Goal: Task Accomplishment & Management: Use online tool/utility

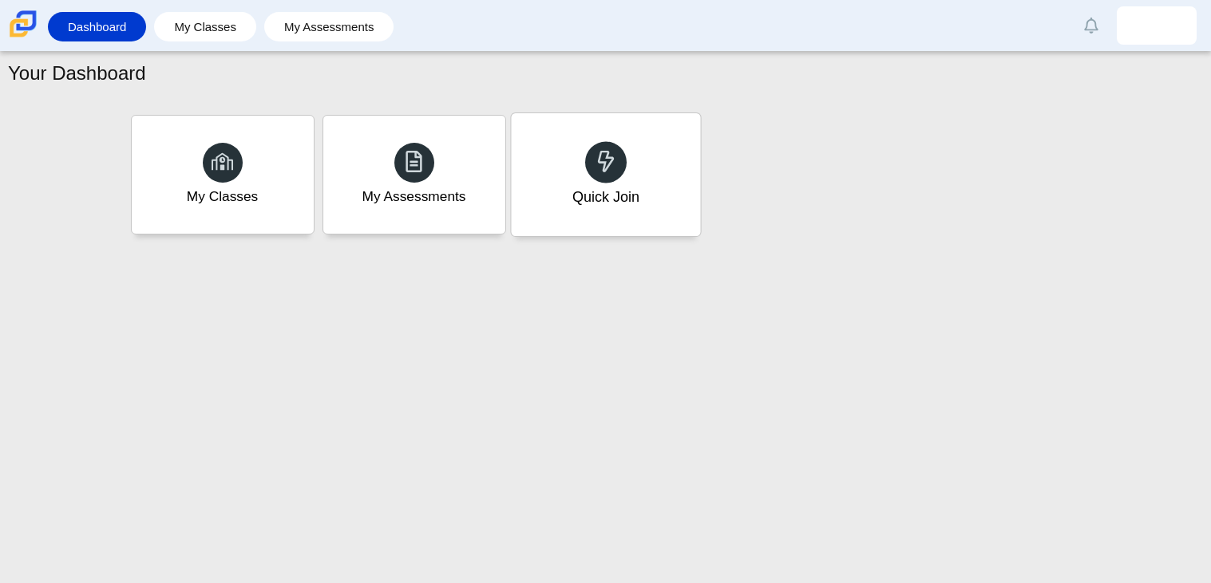
click at [643, 159] on div "Quick Join" at bounding box center [605, 174] width 189 height 123
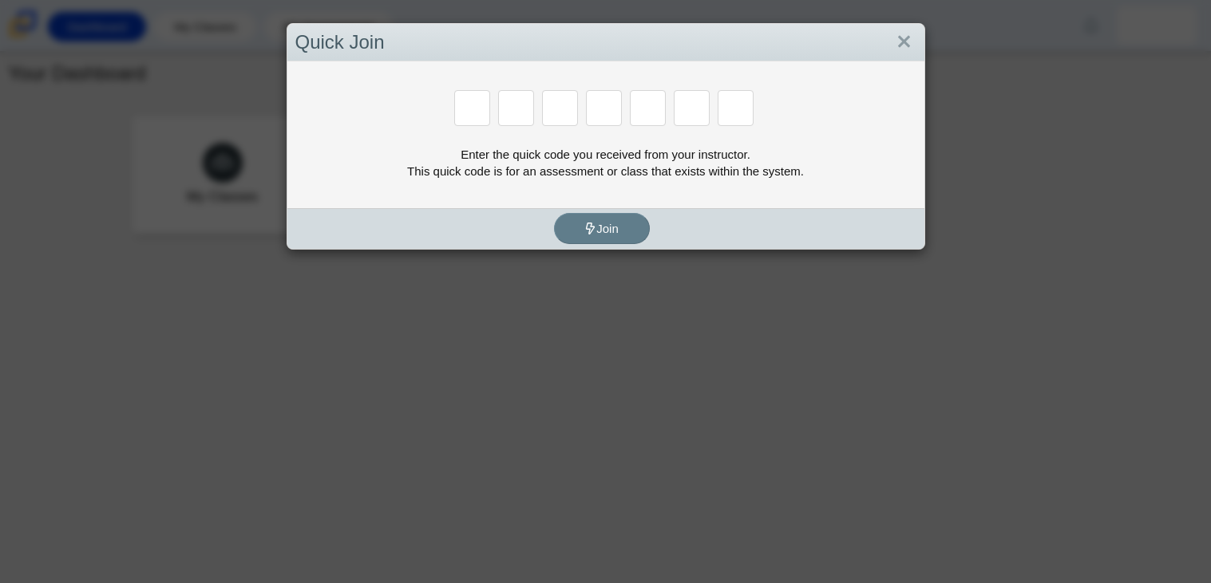
paste input "H"
type input "H"
type input "C"
type input "D"
type input "G"
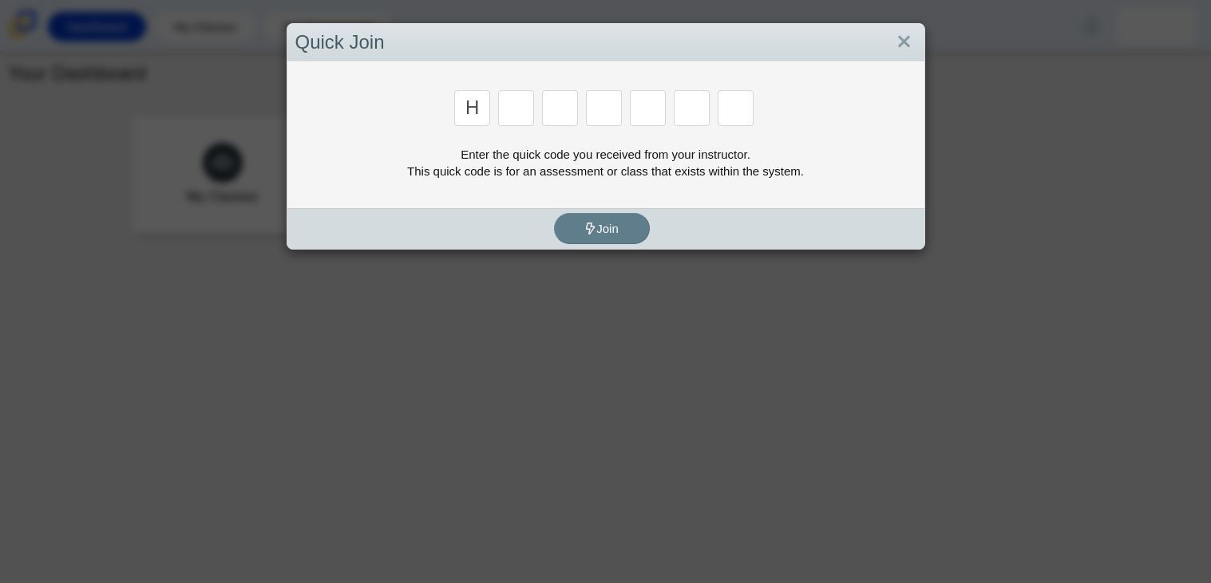
type input "G"
type input "H"
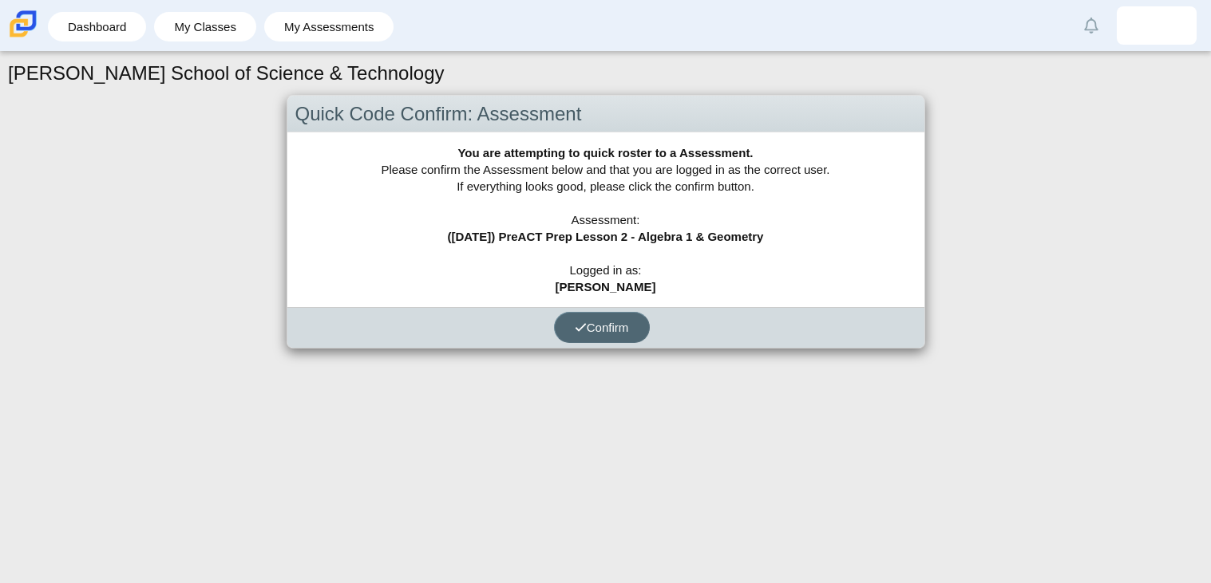
click at [614, 322] on span "Confirm" at bounding box center [602, 328] width 54 height 14
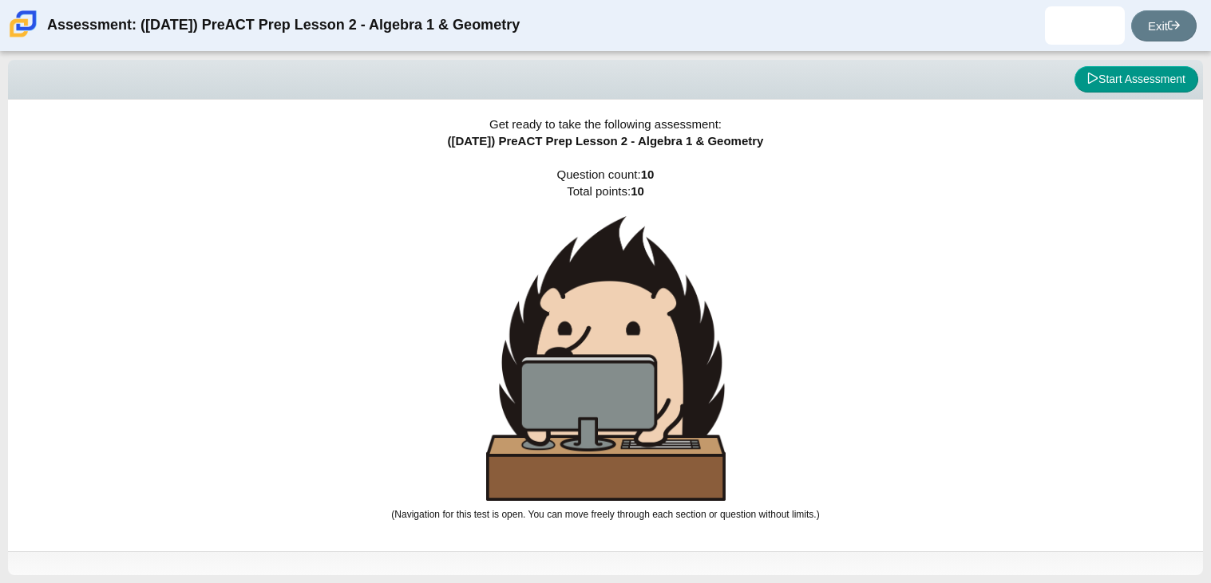
click at [563, 377] on img at bounding box center [605, 358] width 239 height 285
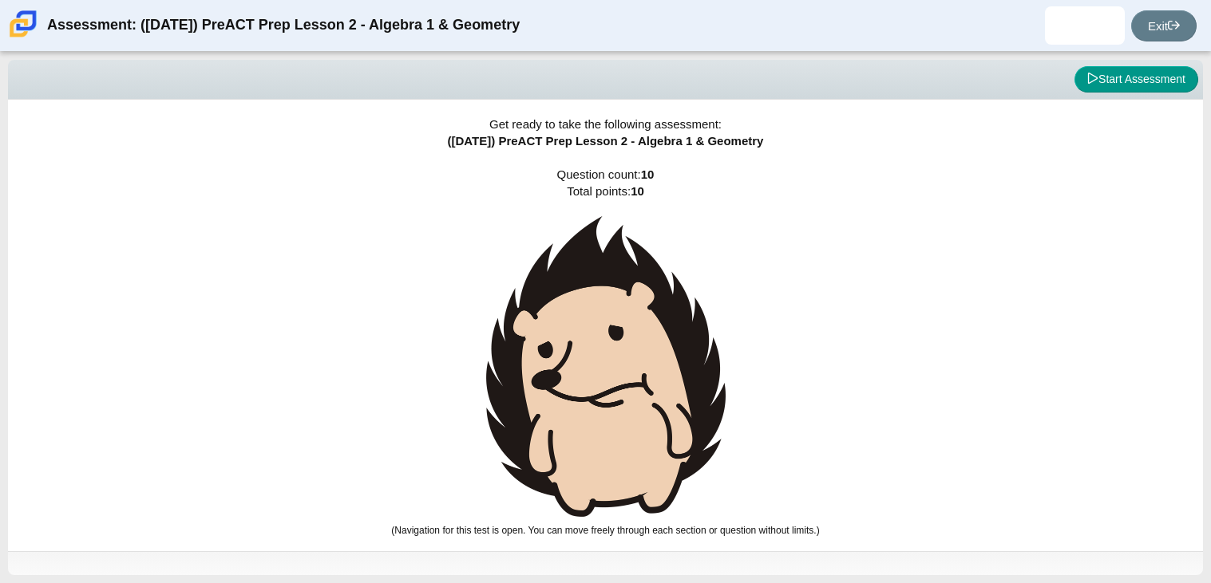
click at [563, 377] on img at bounding box center [605, 366] width 239 height 301
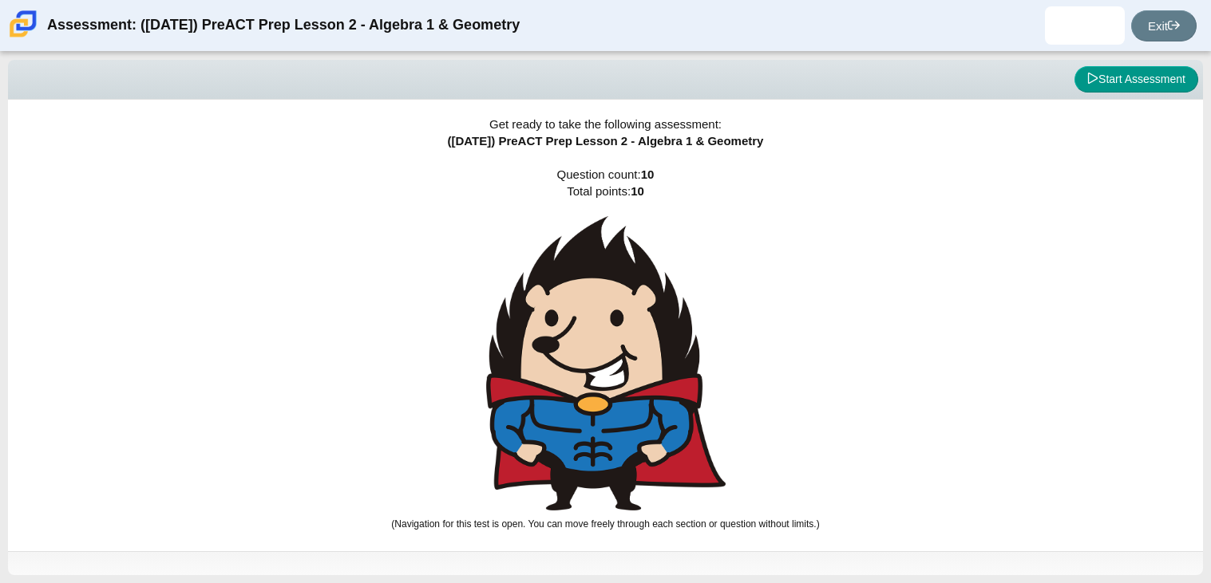
click at [563, 377] on img at bounding box center [605, 363] width 239 height 294
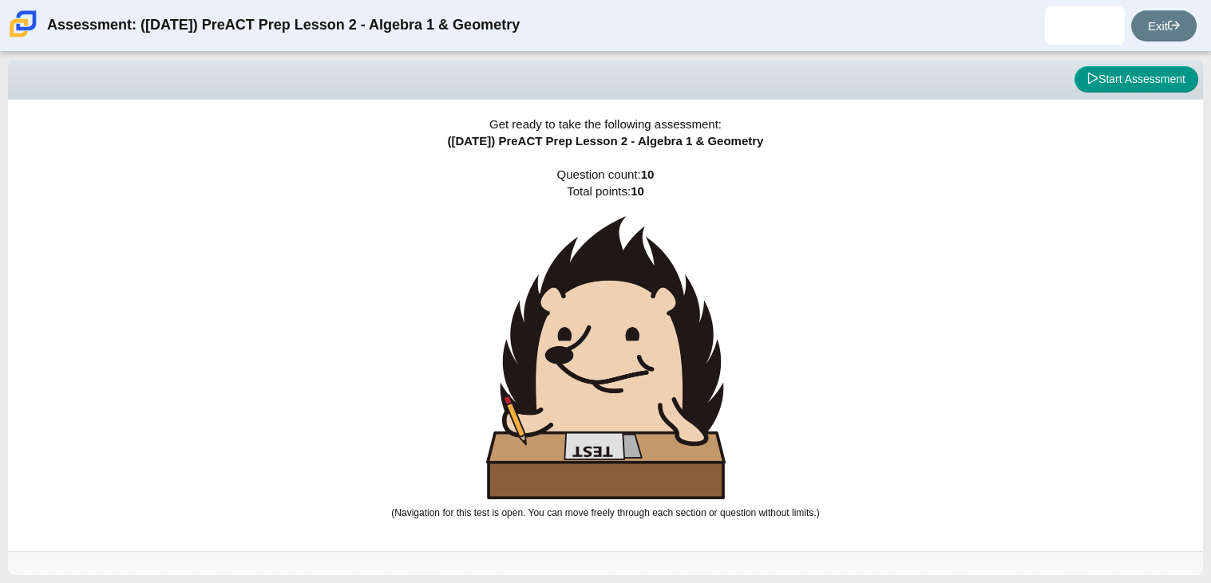
click at [563, 377] on img at bounding box center [605, 357] width 239 height 283
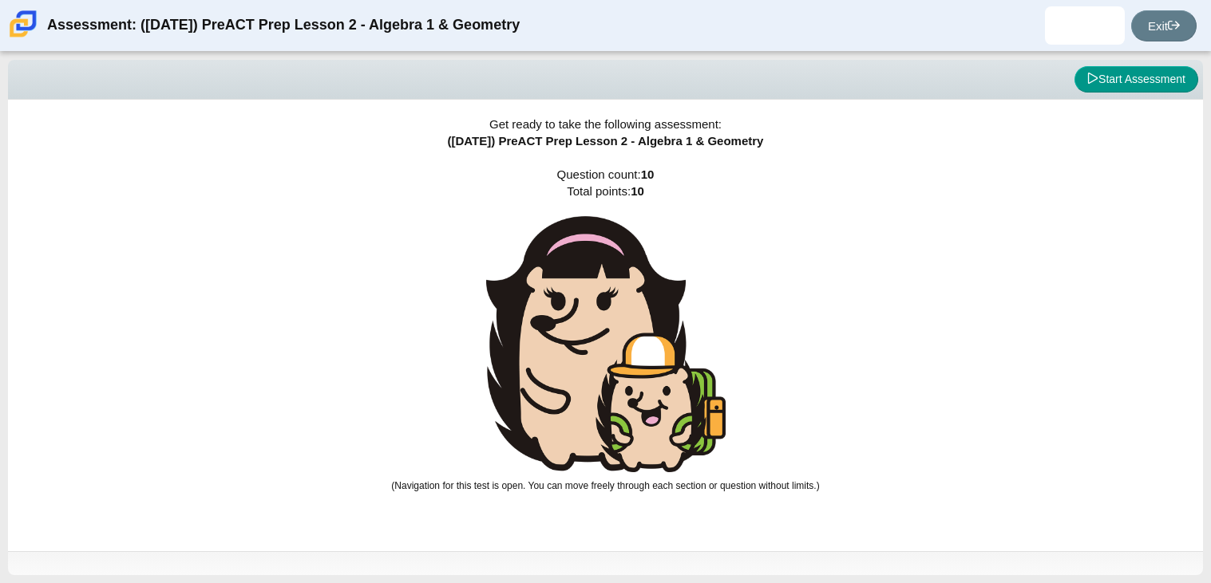
click at [563, 377] on img at bounding box center [605, 344] width 239 height 256
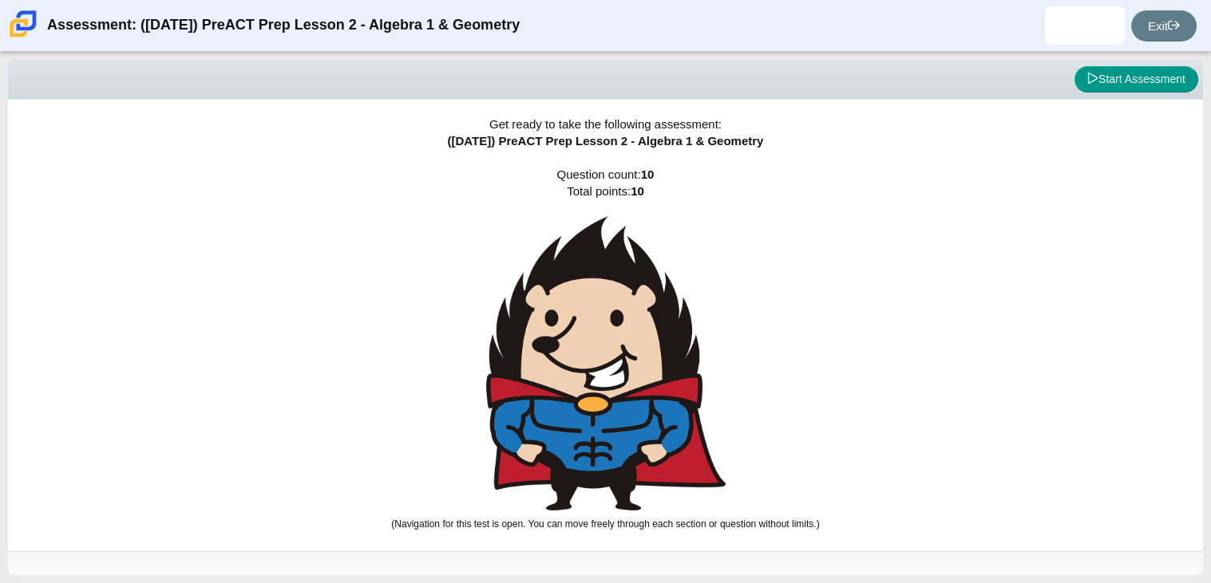
click at [563, 377] on img at bounding box center [605, 363] width 239 height 294
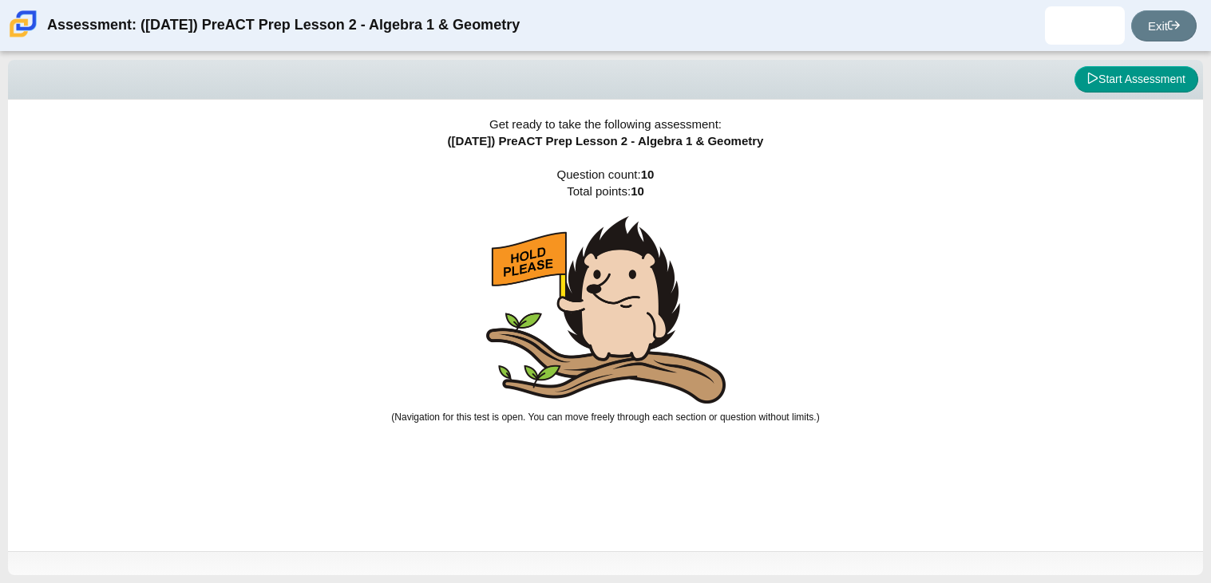
click at [563, 377] on img at bounding box center [605, 310] width 239 height 188
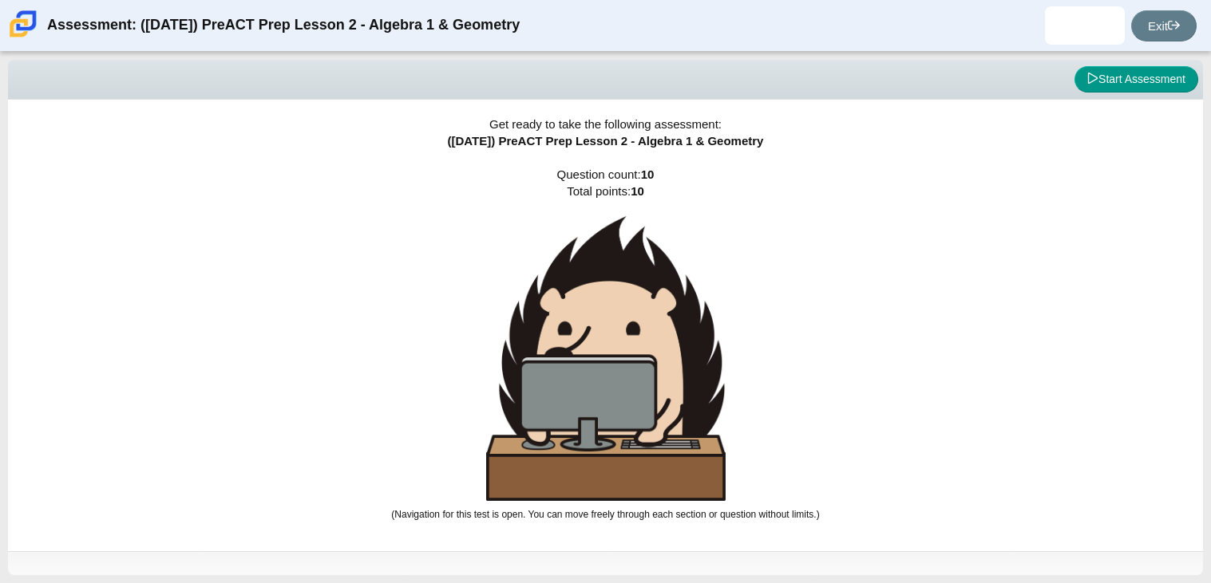
click at [563, 377] on img at bounding box center [605, 358] width 239 height 285
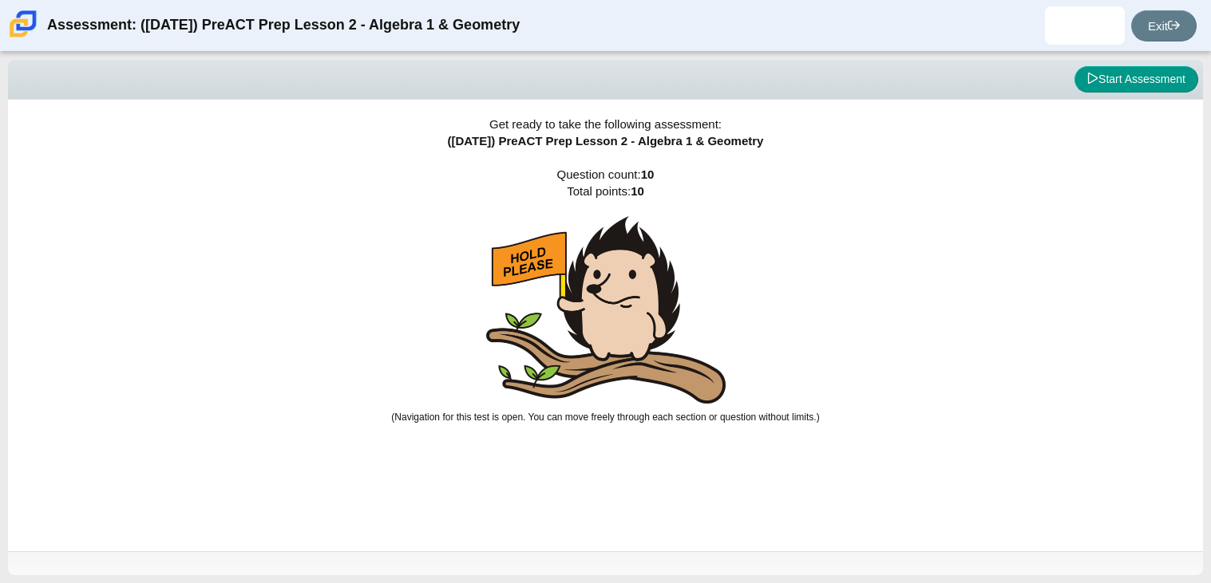
click at [563, 377] on img at bounding box center [605, 310] width 239 height 188
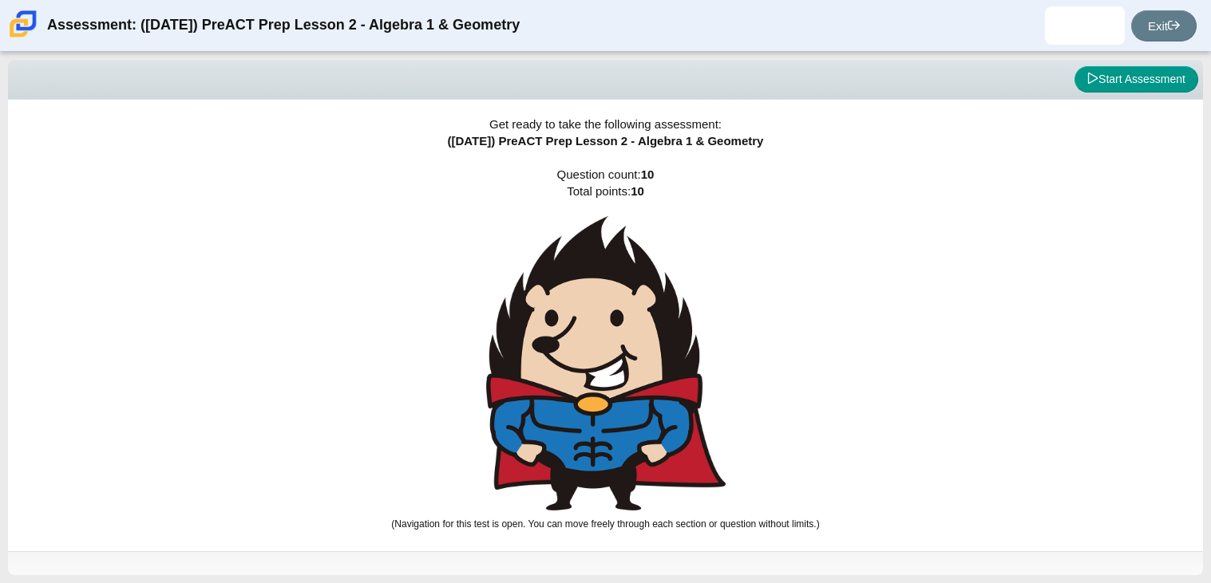
click at [563, 377] on img at bounding box center [605, 363] width 239 height 294
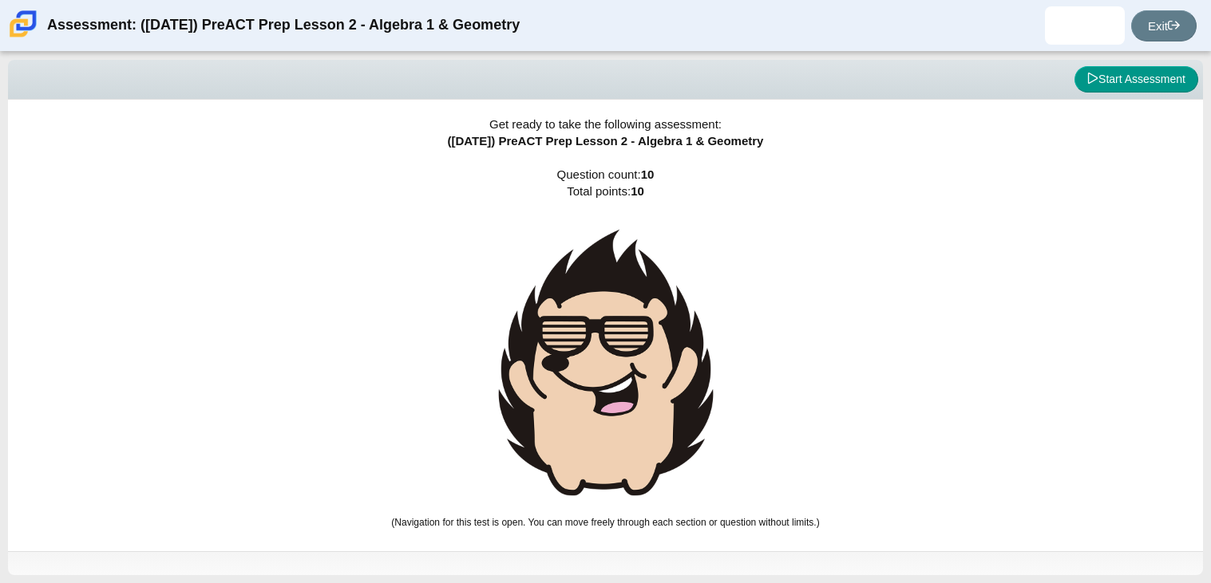
click at [563, 377] on img at bounding box center [605, 362] width 239 height 293
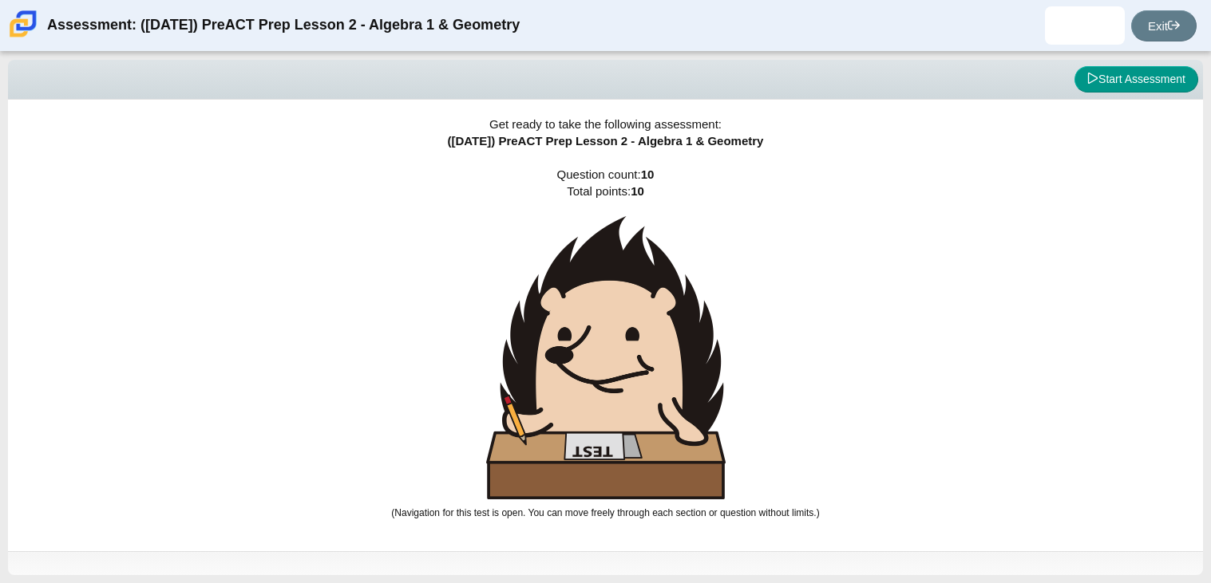
click at [563, 377] on img at bounding box center [605, 357] width 239 height 283
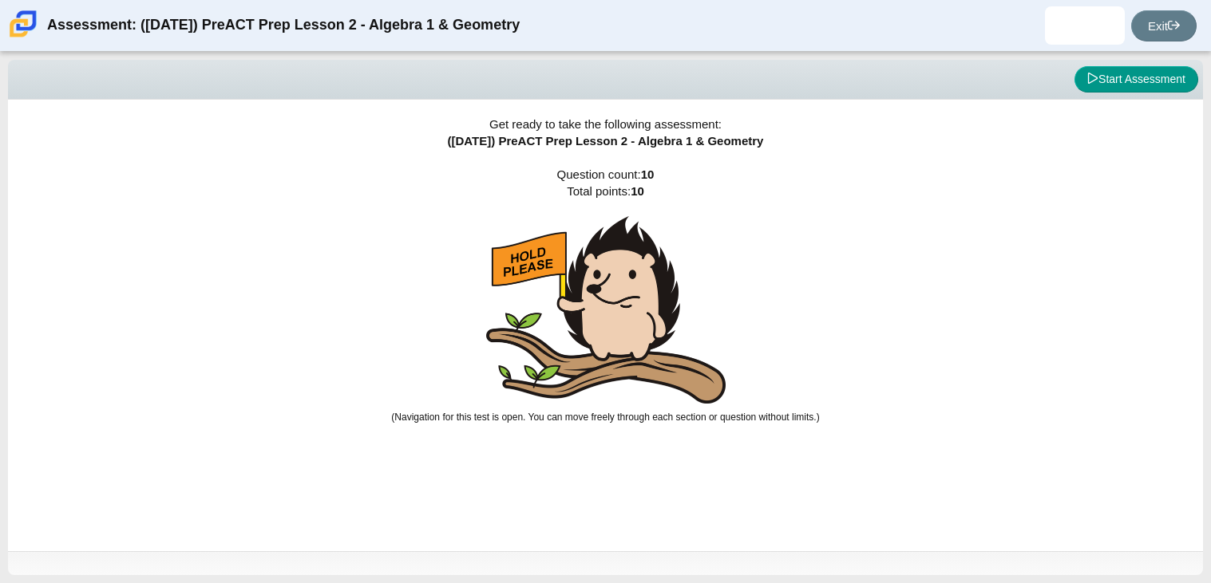
click at [563, 377] on img at bounding box center [605, 310] width 239 height 188
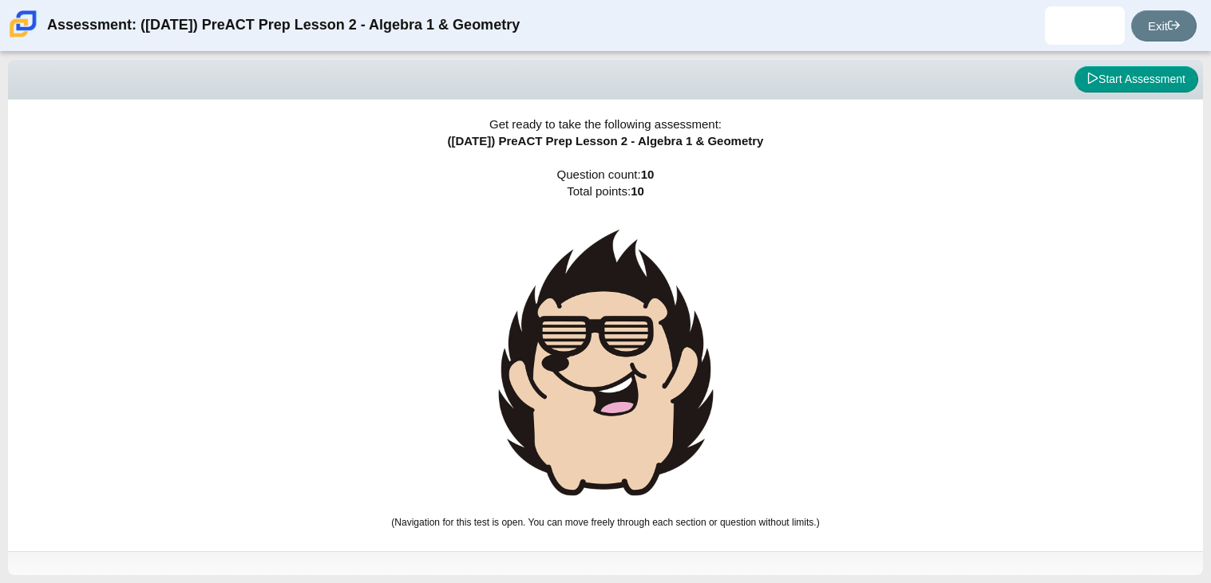
click at [563, 377] on img at bounding box center [605, 362] width 239 height 293
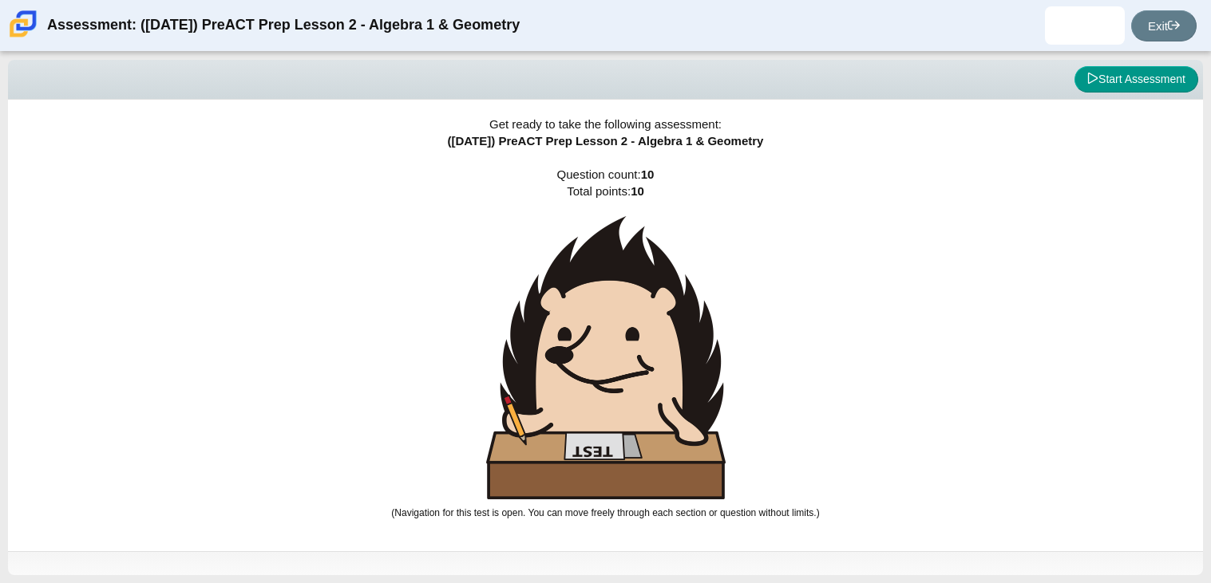
click at [563, 377] on img at bounding box center [605, 357] width 239 height 283
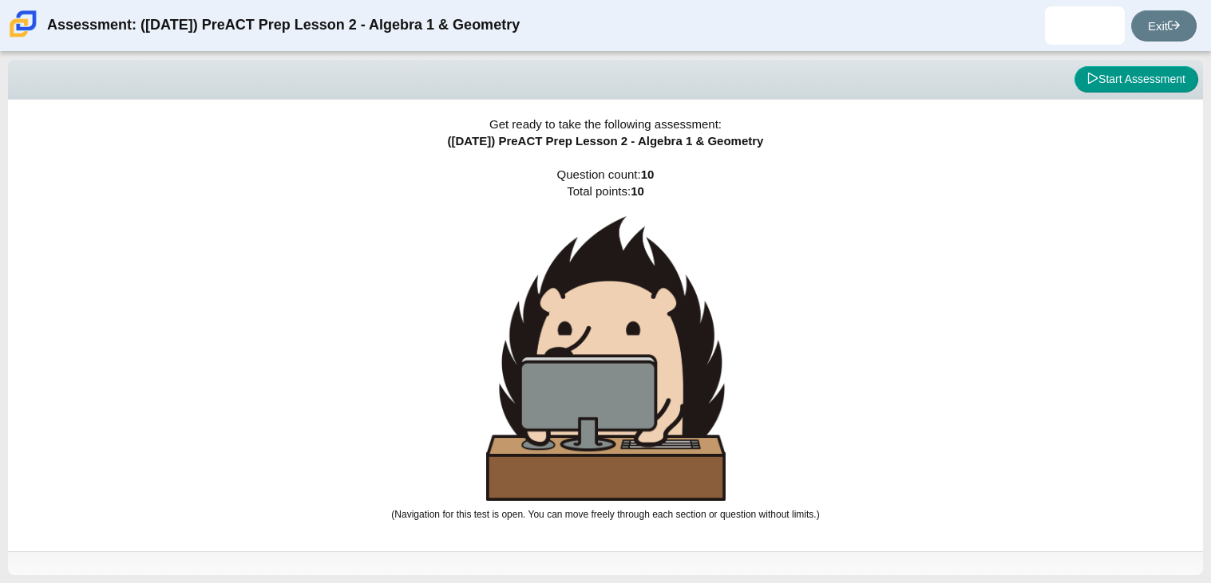
click at [563, 377] on img at bounding box center [605, 358] width 239 height 285
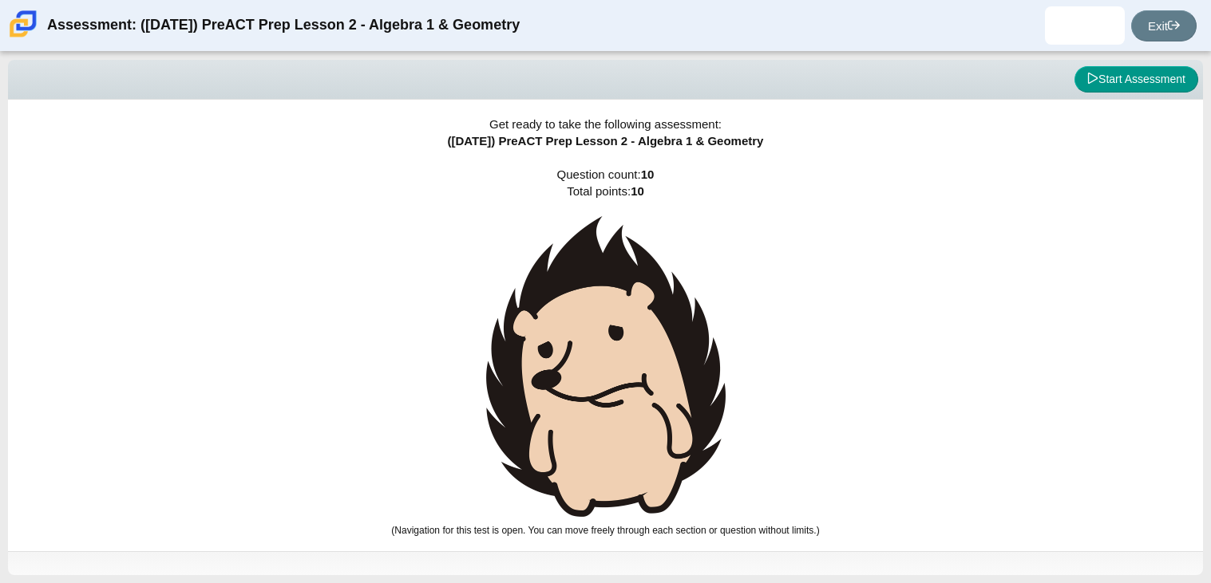
click at [563, 377] on img at bounding box center [605, 366] width 239 height 301
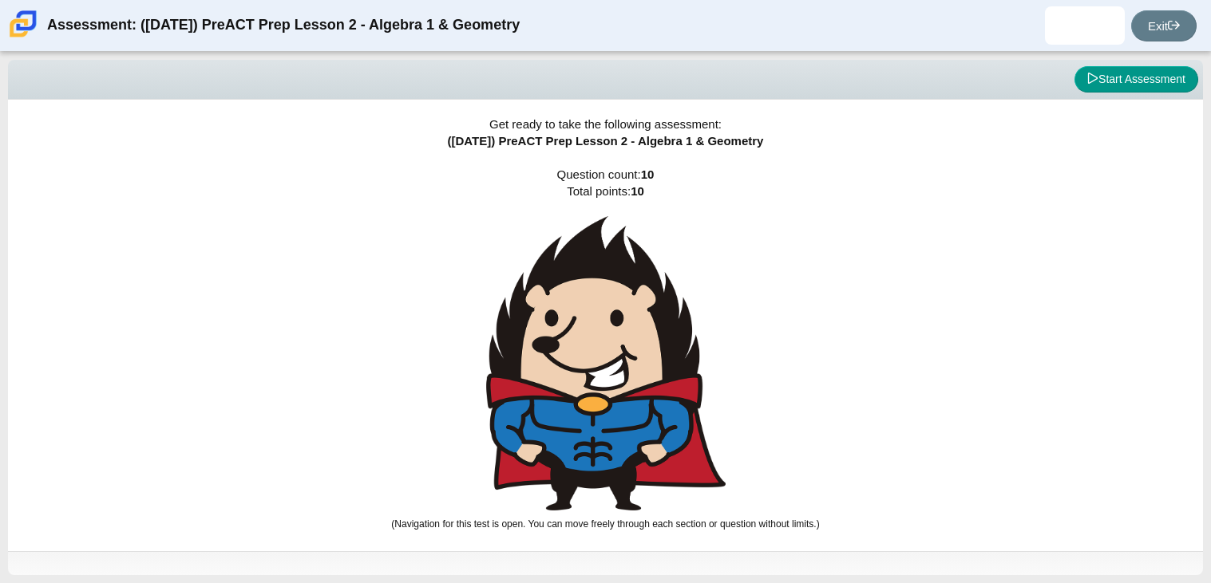
click at [563, 377] on img at bounding box center [605, 363] width 239 height 294
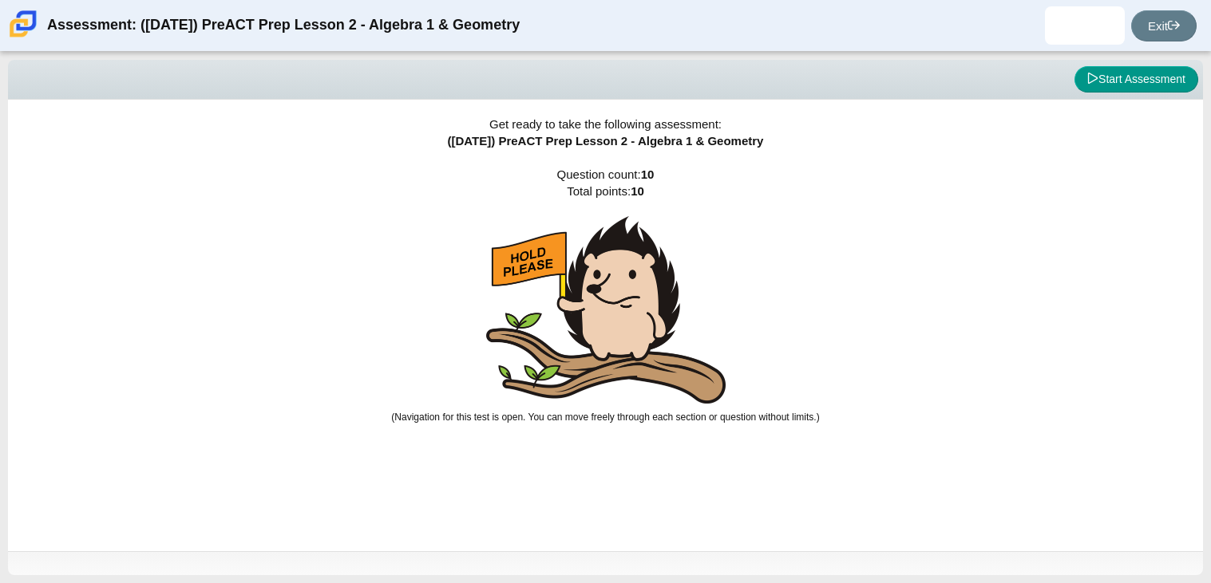
click at [563, 377] on img at bounding box center [605, 310] width 239 height 188
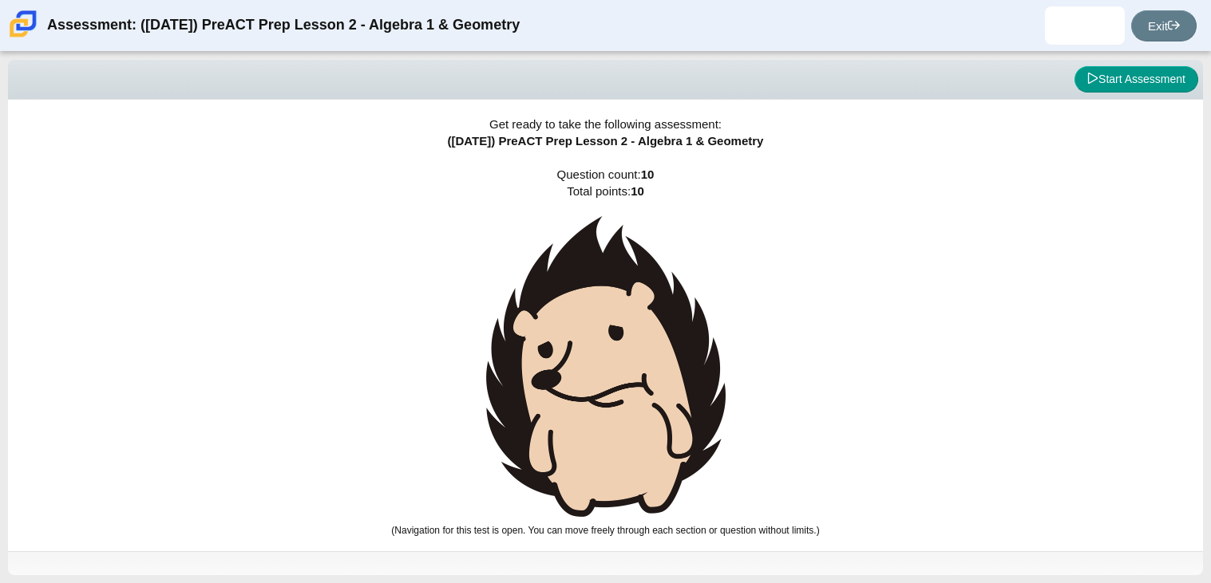
click at [563, 377] on img at bounding box center [605, 366] width 239 height 301
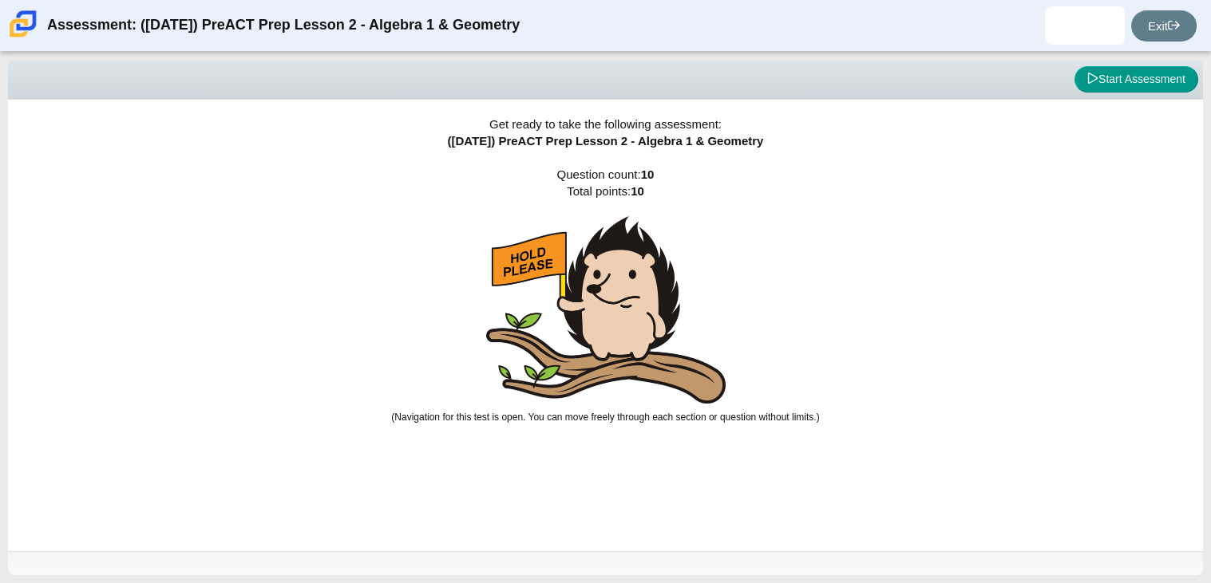
click at [563, 377] on img at bounding box center [605, 310] width 239 height 188
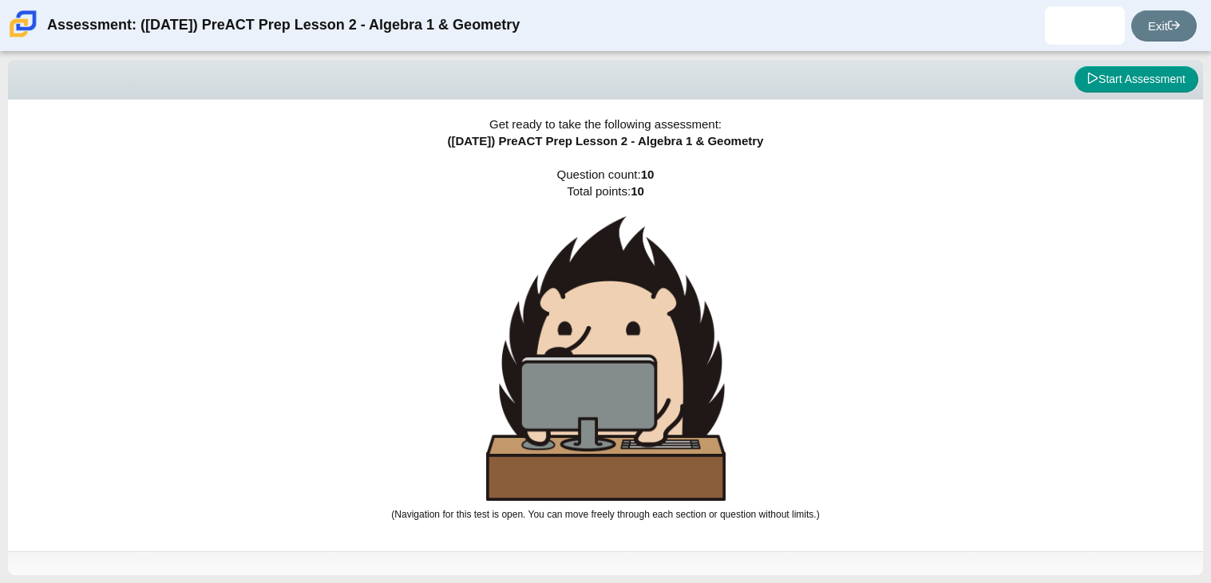
click at [563, 377] on img at bounding box center [605, 358] width 239 height 285
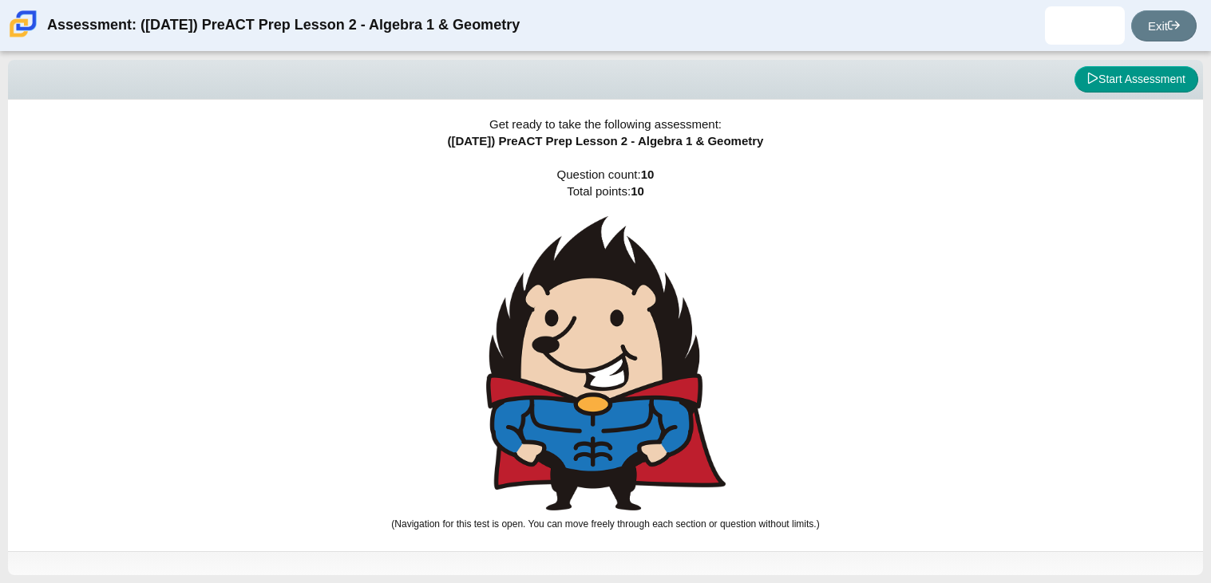
click at [563, 377] on img at bounding box center [605, 363] width 239 height 294
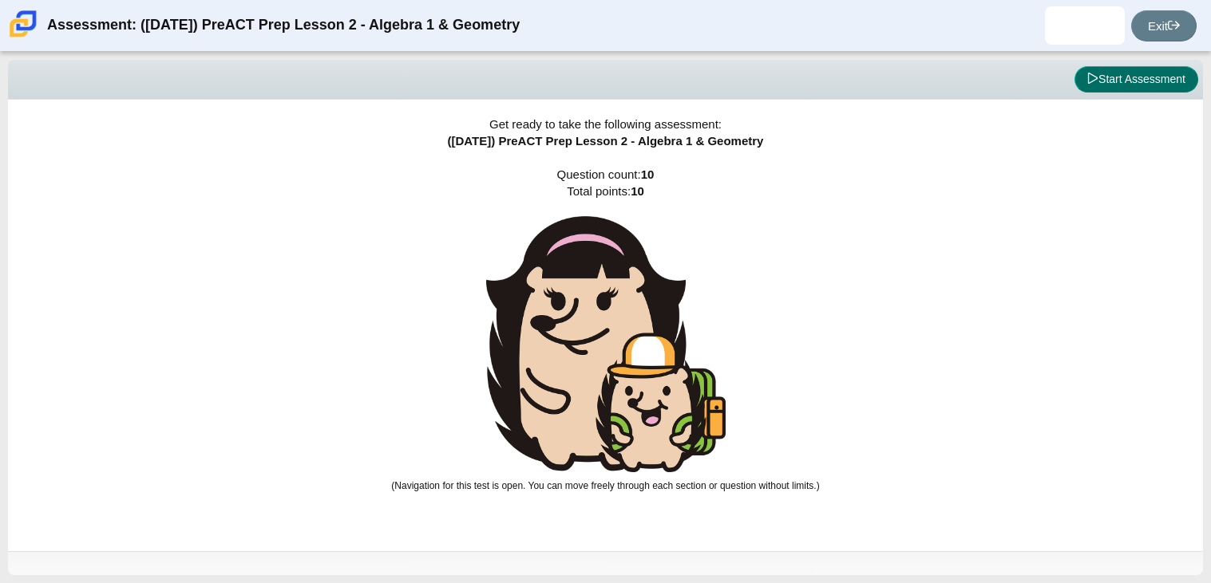
click at [1103, 74] on button "Start Assessment" at bounding box center [1136, 79] width 124 height 27
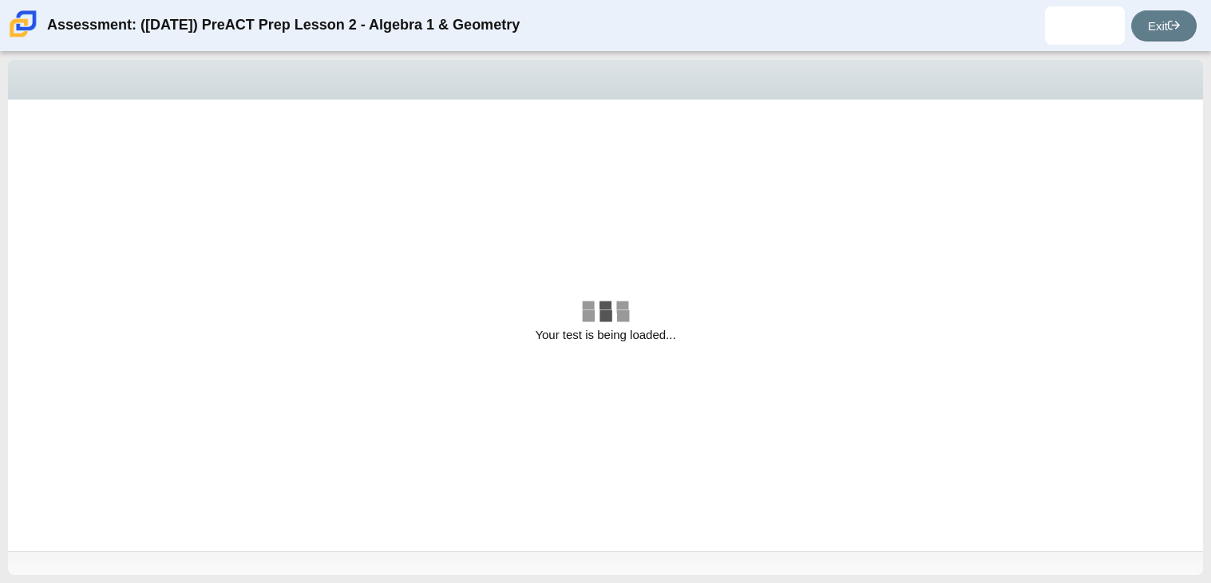
select select "bbf5d072-3e0b-44c4-9a12-6e7c9033f65b"
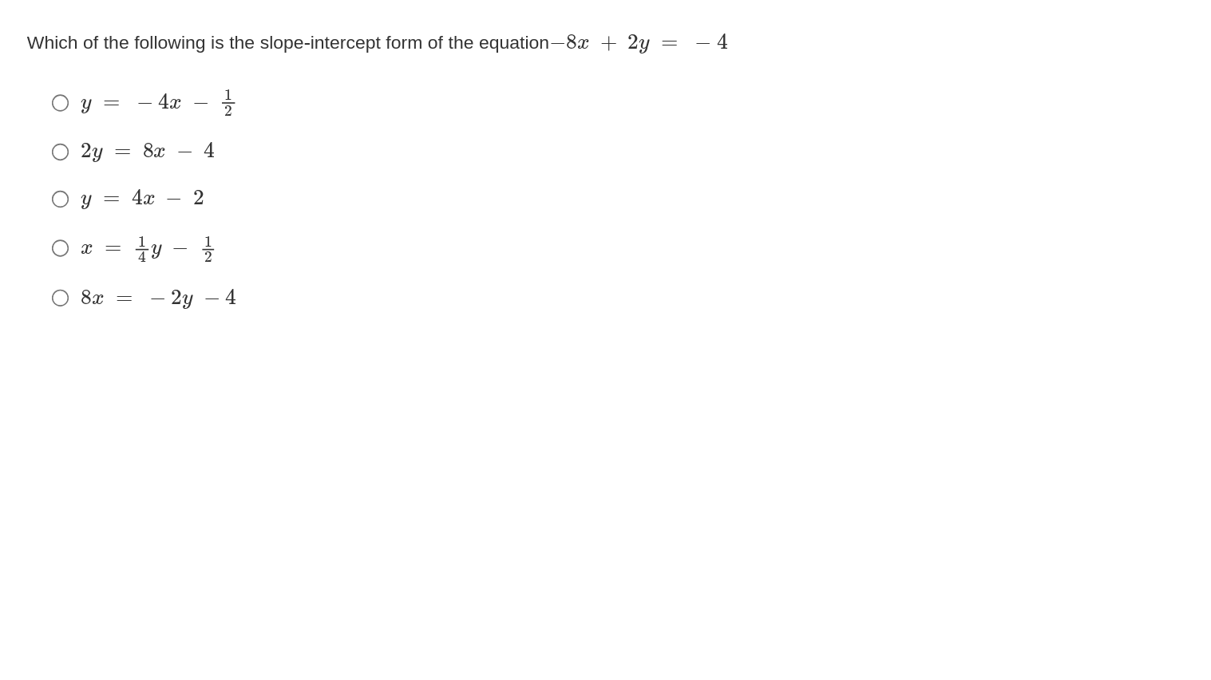
drag, startPoint x: 290, startPoint y: 281, endPoint x: 438, endPoint y: 334, distance: 156.7
click at [438, 334] on div "Question Which of the following is the slope-intercept form of the equation − 8…" at bounding box center [577, 329] width 1123 height 433
drag, startPoint x: 438, startPoint y: 334, endPoint x: 511, endPoint y: 327, distance: 72.9
click at [511, 327] on div "Question Which of the following is the slope-intercept form of the equation − 8…" at bounding box center [577, 329] width 1123 height 433
click at [511, 327] on div "Question Which of the following is the slope-intercept form of the equation − 8…" at bounding box center [577, 221] width 1123 height 217
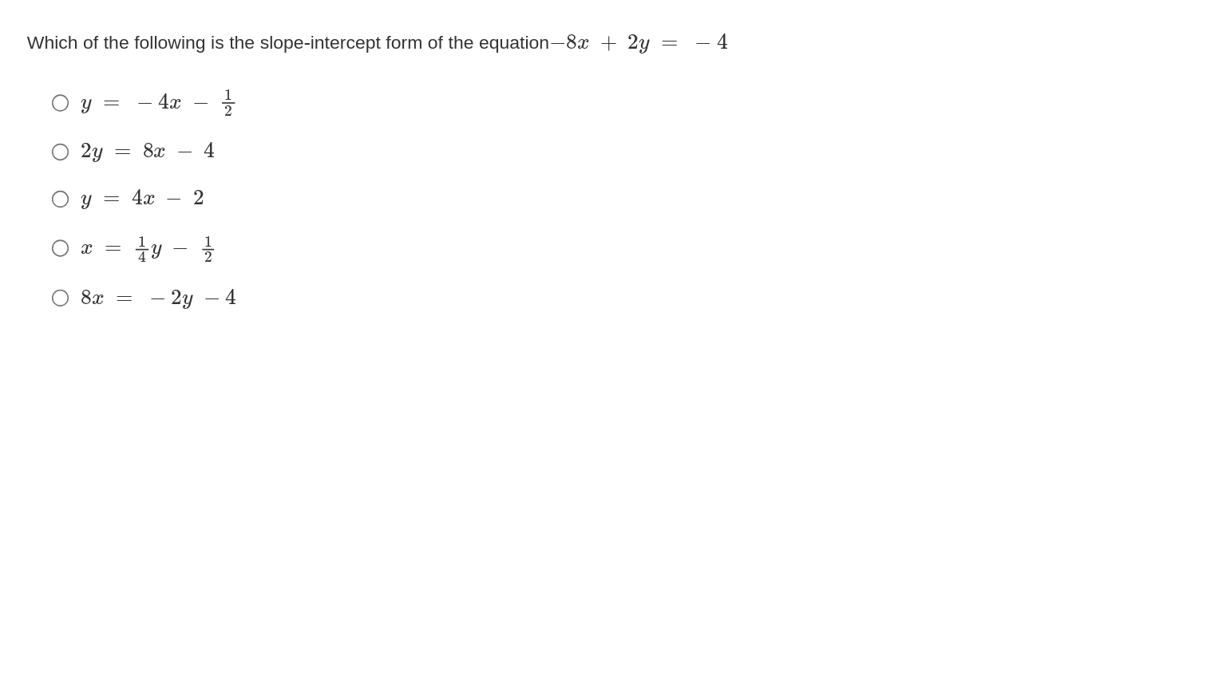
click at [511, 327] on div "Question Which of the following is the slope-intercept form of the equation − 8…" at bounding box center [577, 221] width 1123 height 217
drag, startPoint x: 511, startPoint y: 327, endPoint x: 580, endPoint y: 310, distance: 71.4
click at [580, 310] on div "Question Which of the following is the slope-intercept form of the equation − 8…" at bounding box center [577, 221] width 1123 height 217
click at [519, 322] on div "Question Which of the following is the slope-intercept form of the equation − 8…" at bounding box center [577, 221] width 1123 height 217
click at [113, 228] on mjx-c "Assessment items" at bounding box center [118, 232] width 10 height 9
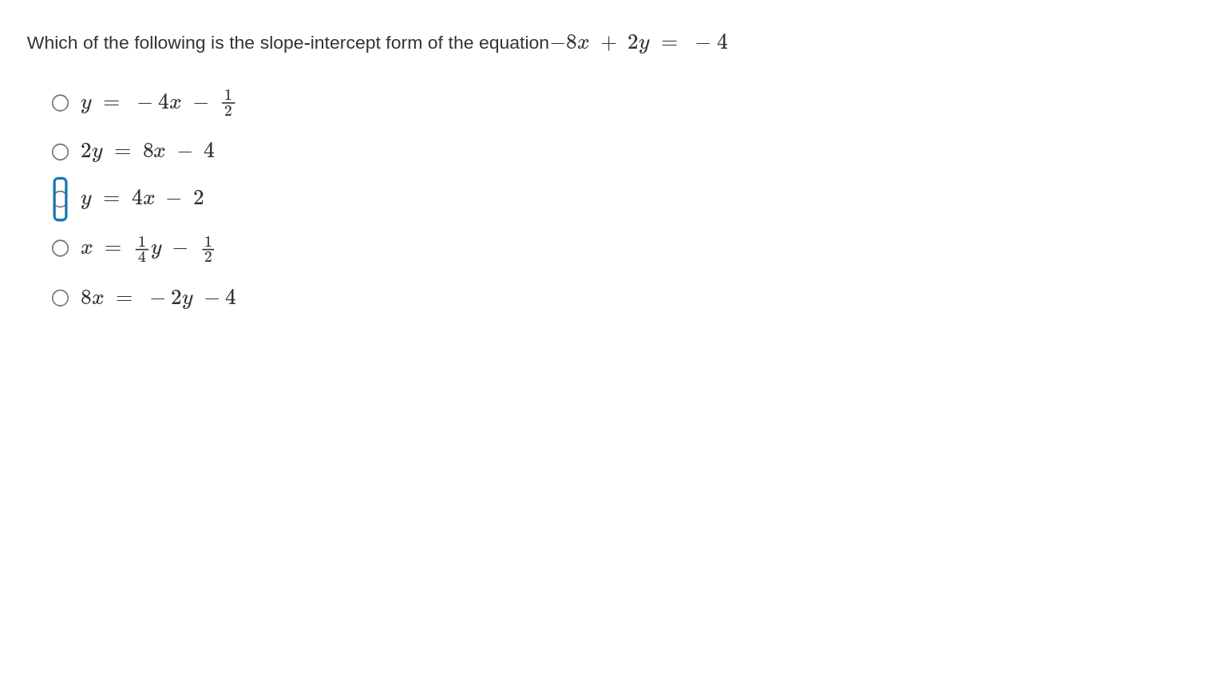
click at [53, 228] on input "y = 4 x − 2 y = 4 x − 2" at bounding box center [48, 232] width 10 height 29
radio input "true"
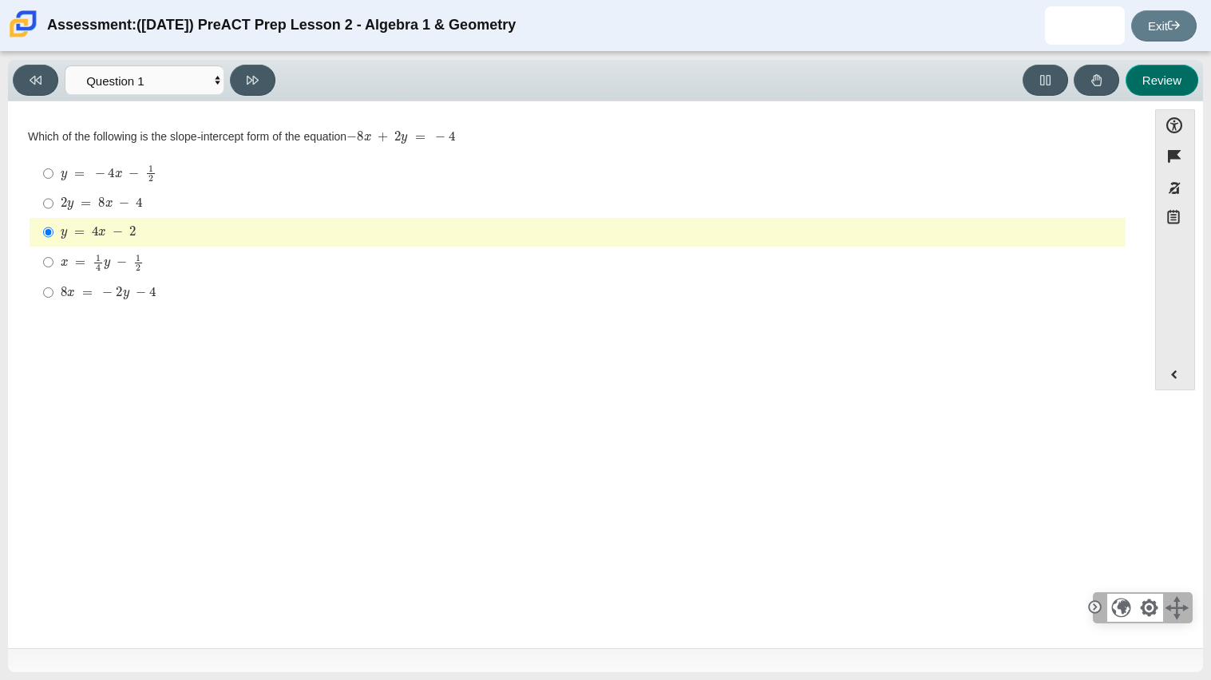
click at [1150, 85] on button "Review" at bounding box center [1161, 80] width 73 height 31
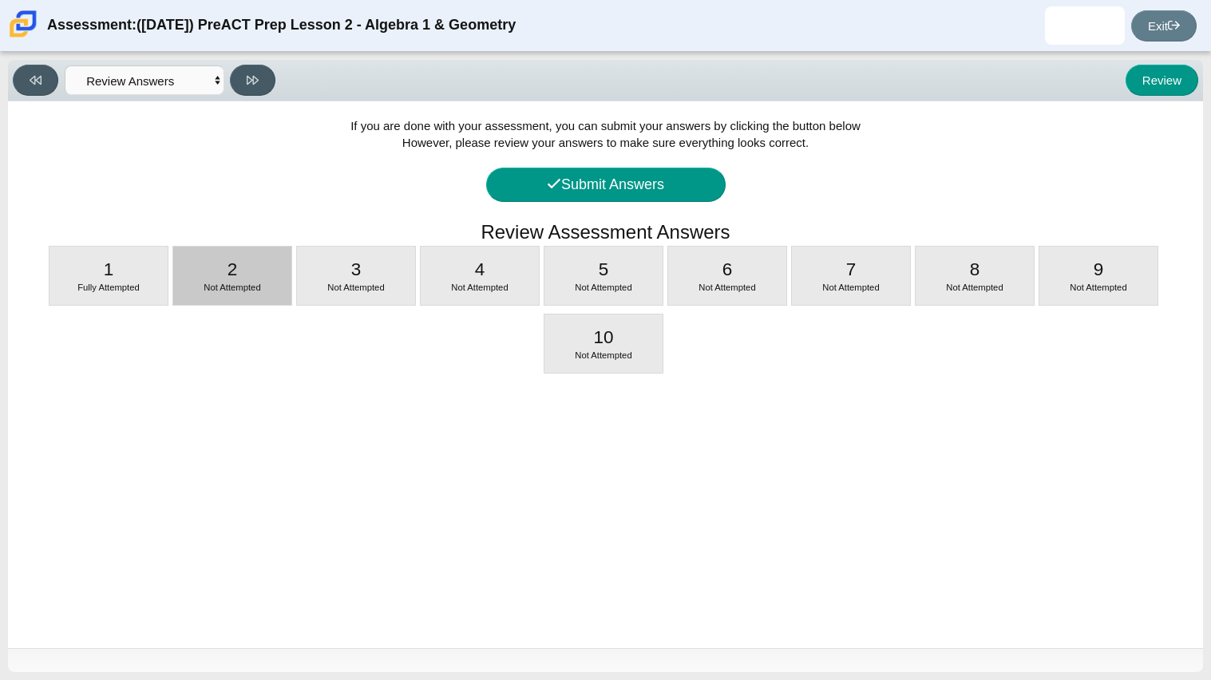
click at [233, 287] on span "Not Attempted" at bounding box center [231, 287] width 57 height 10
select select "ed62e223-81bd-4cbf-ab48-ab975844bd1f"
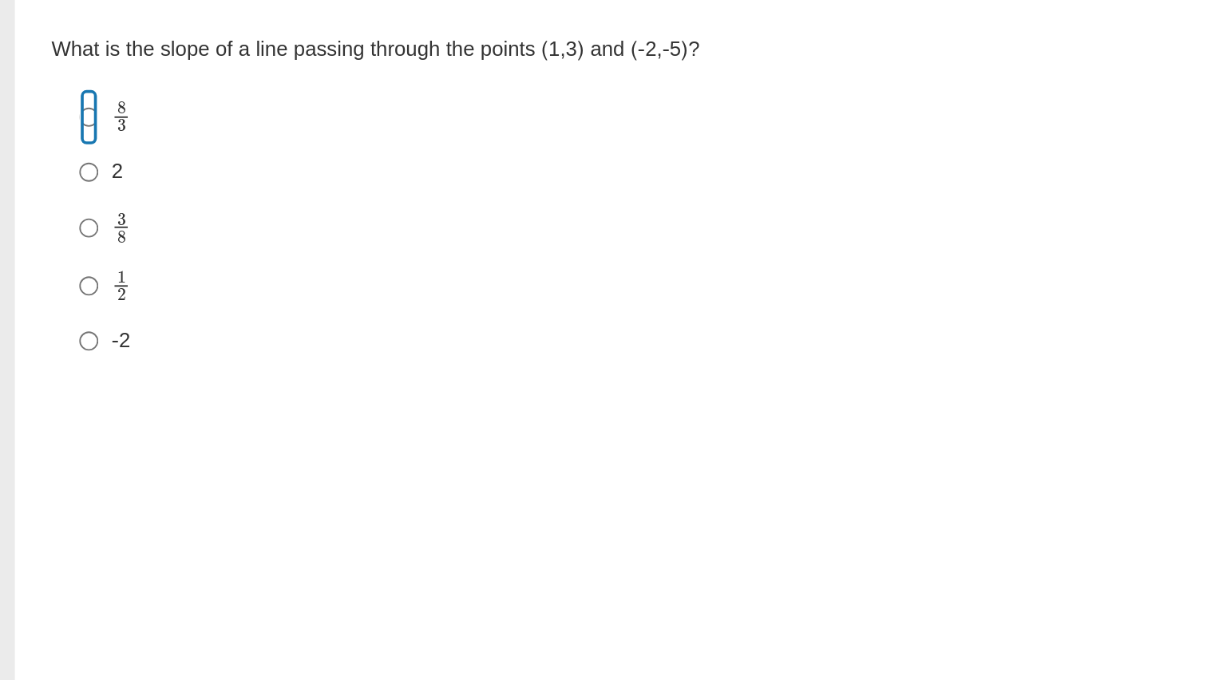
click at [43, 175] on input "8 3 8 thirds" at bounding box center [48, 173] width 10 height 31
radio input "true"
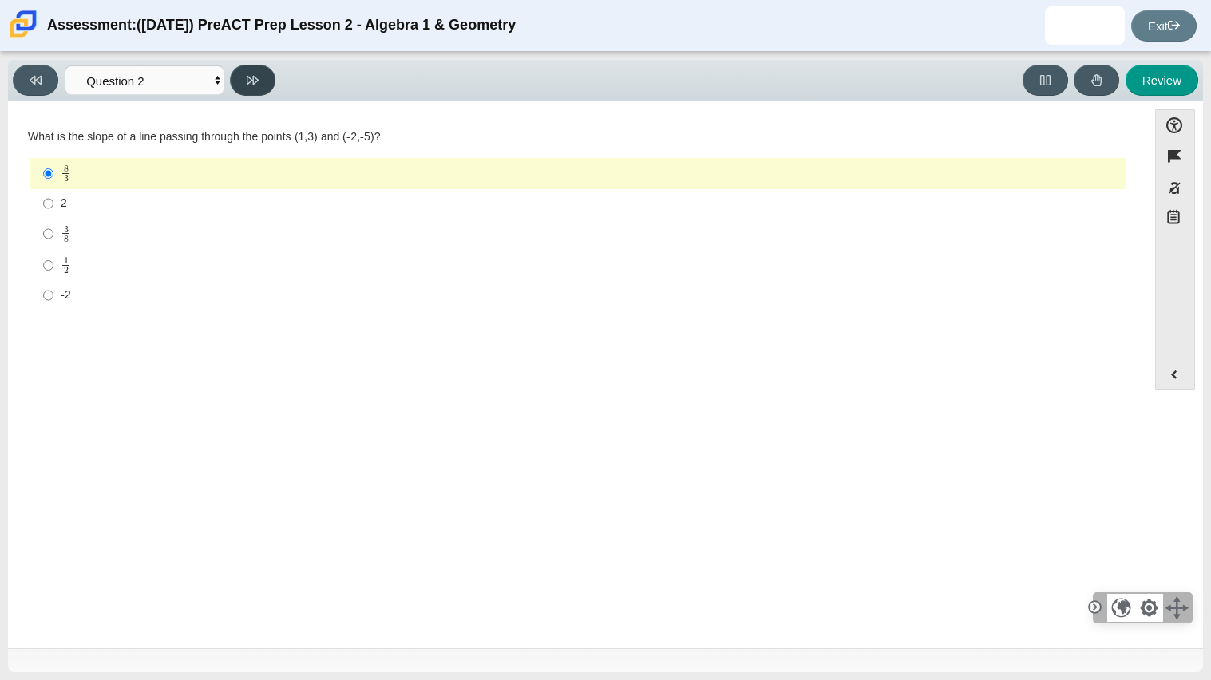
click at [264, 73] on button at bounding box center [252, 80] width 45 height 31
select select "97f4f5fa-a52e-4fed-af51-565bfcdf47cb"
